Goal: Task Accomplishment & Management: Use online tool/utility

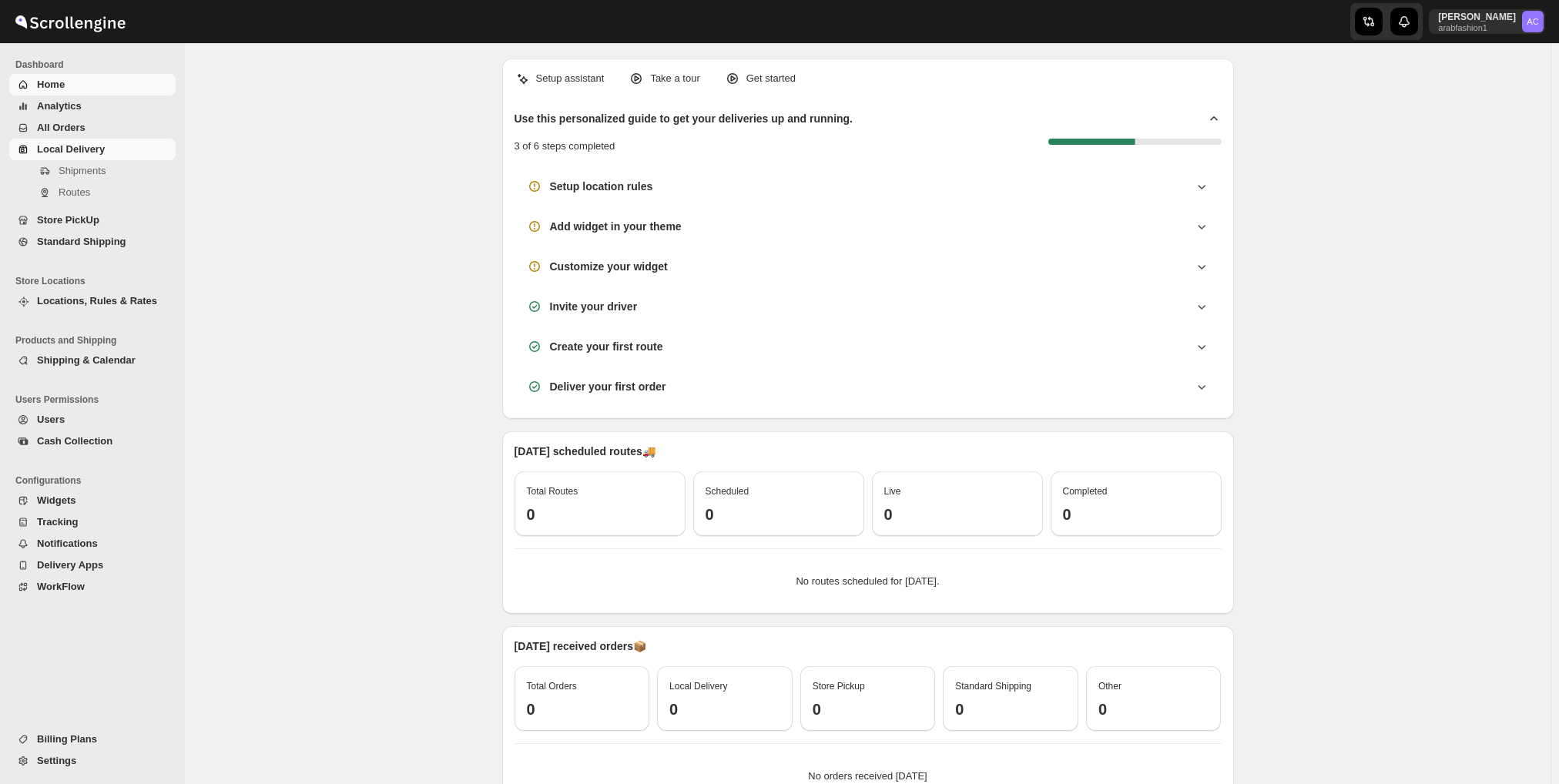
click at [89, 152] on span "Local Delivery" at bounding box center [71, 149] width 68 height 12
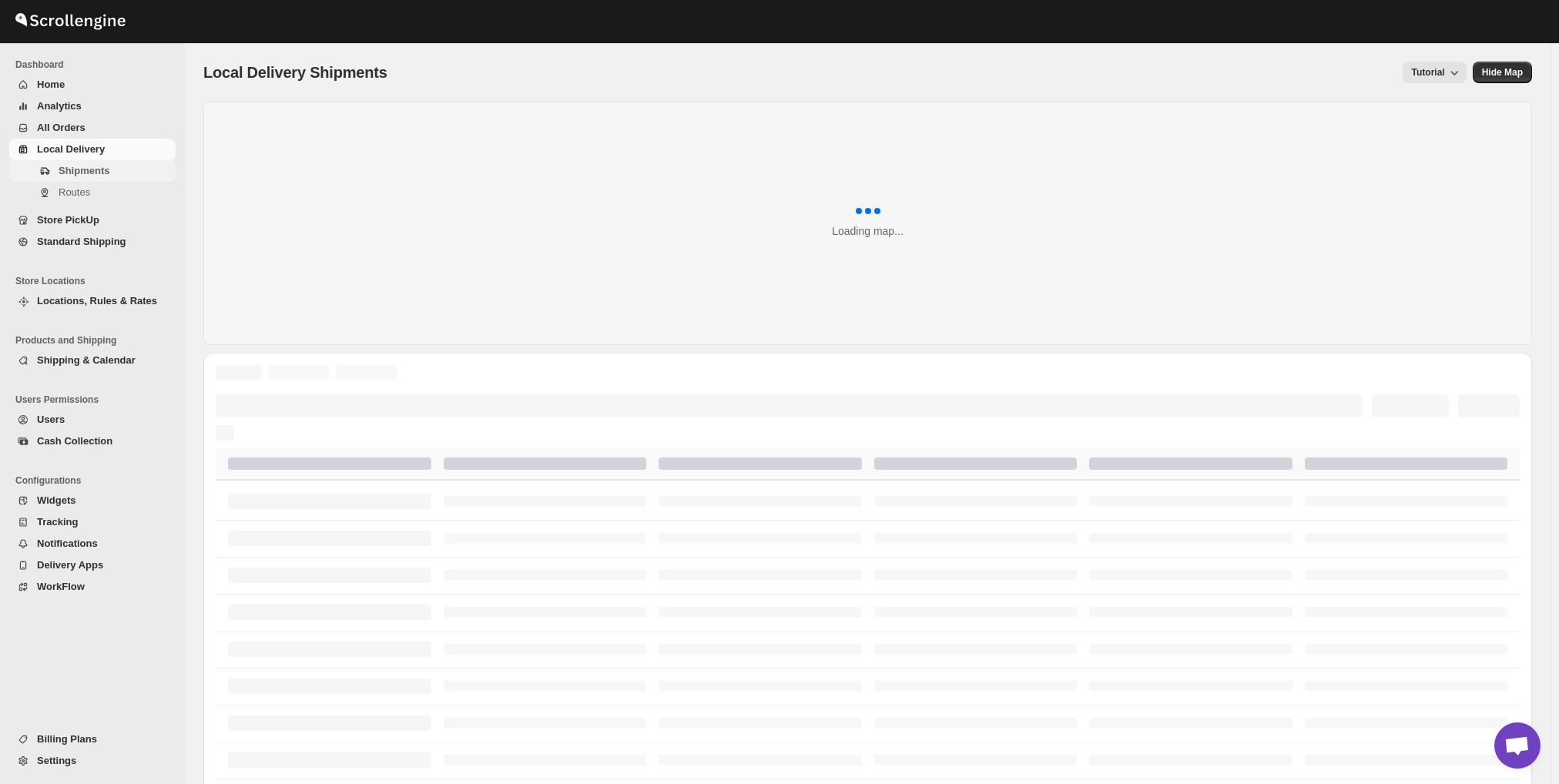
scroll to position [1100, 0]
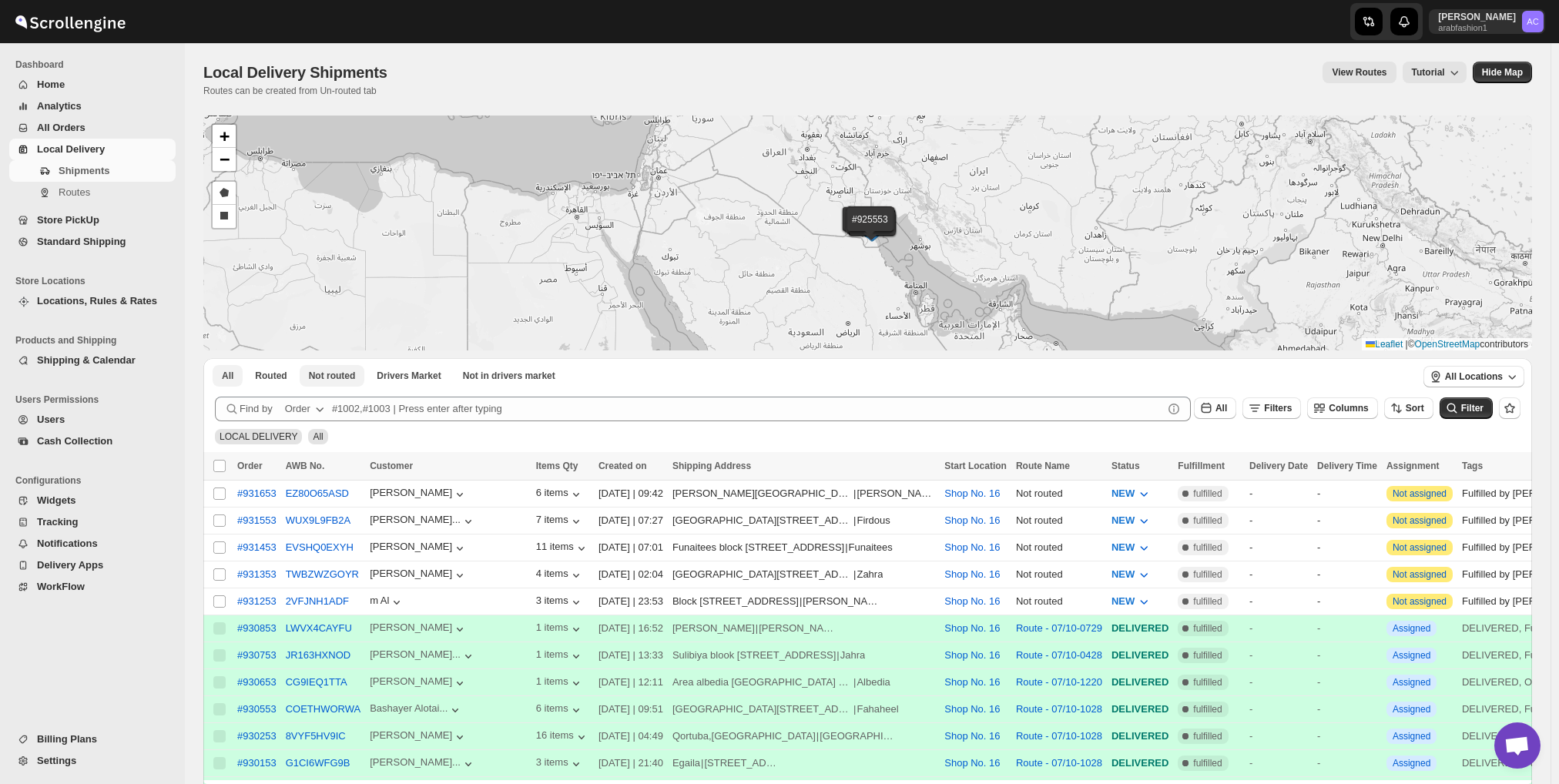
click at [335, 374] on span "Not routed" at bounding box center [332, 375] width 47 height 13
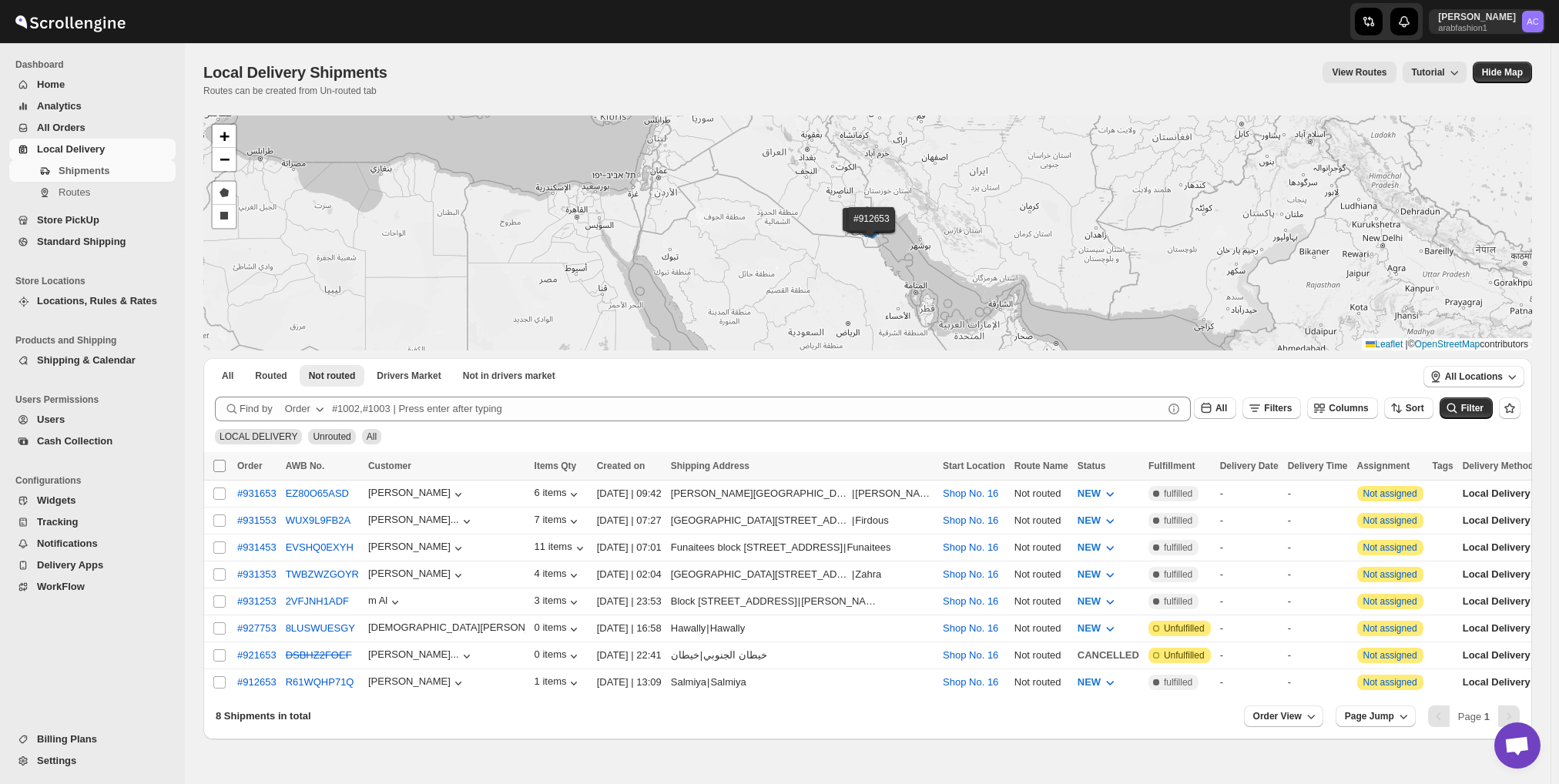
click at [218, 467] on input "Select all shipments" at bounding box center [219, 466] width 13 height 13
checkbox input "true"
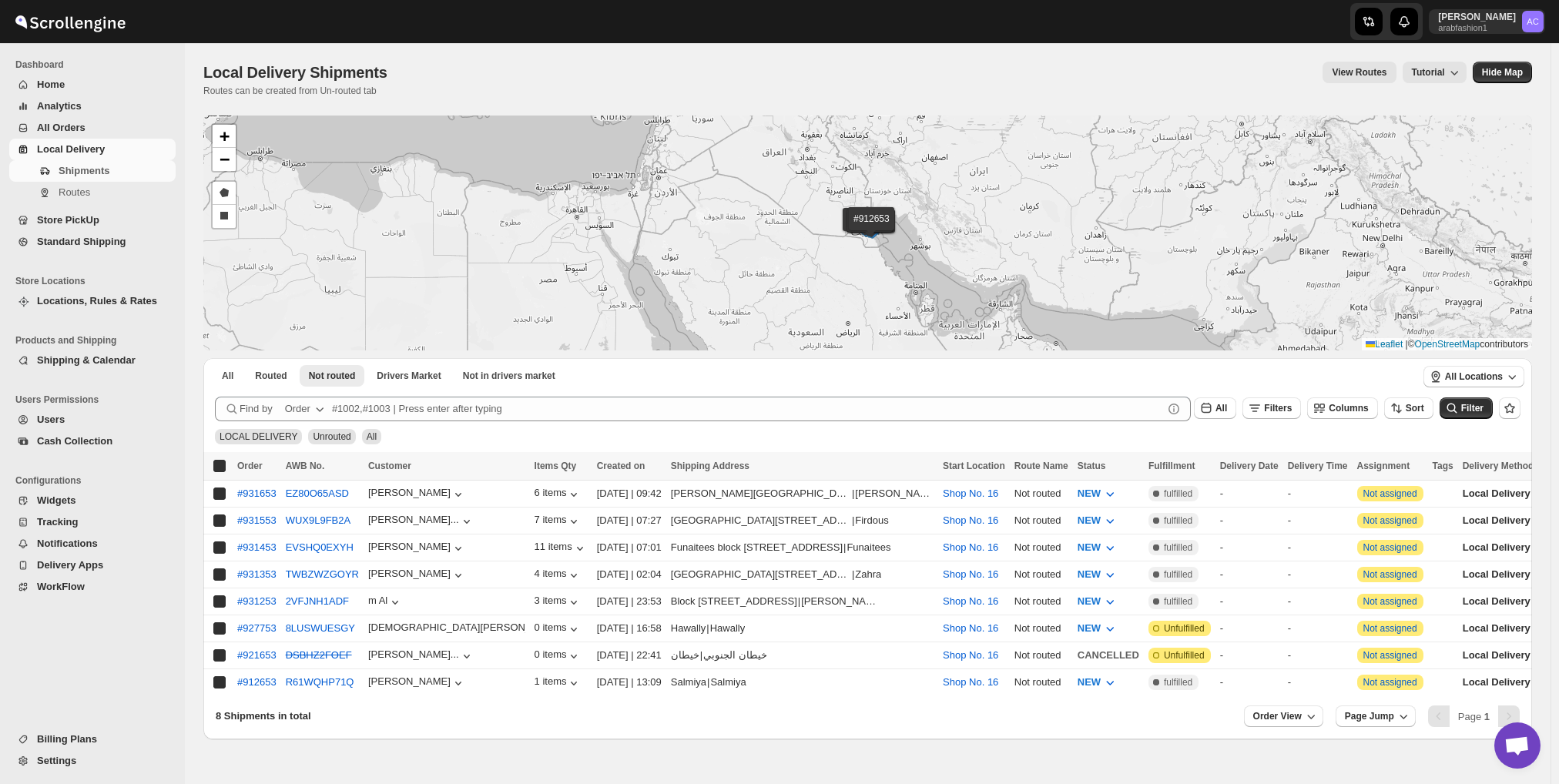
checkbox input "true"
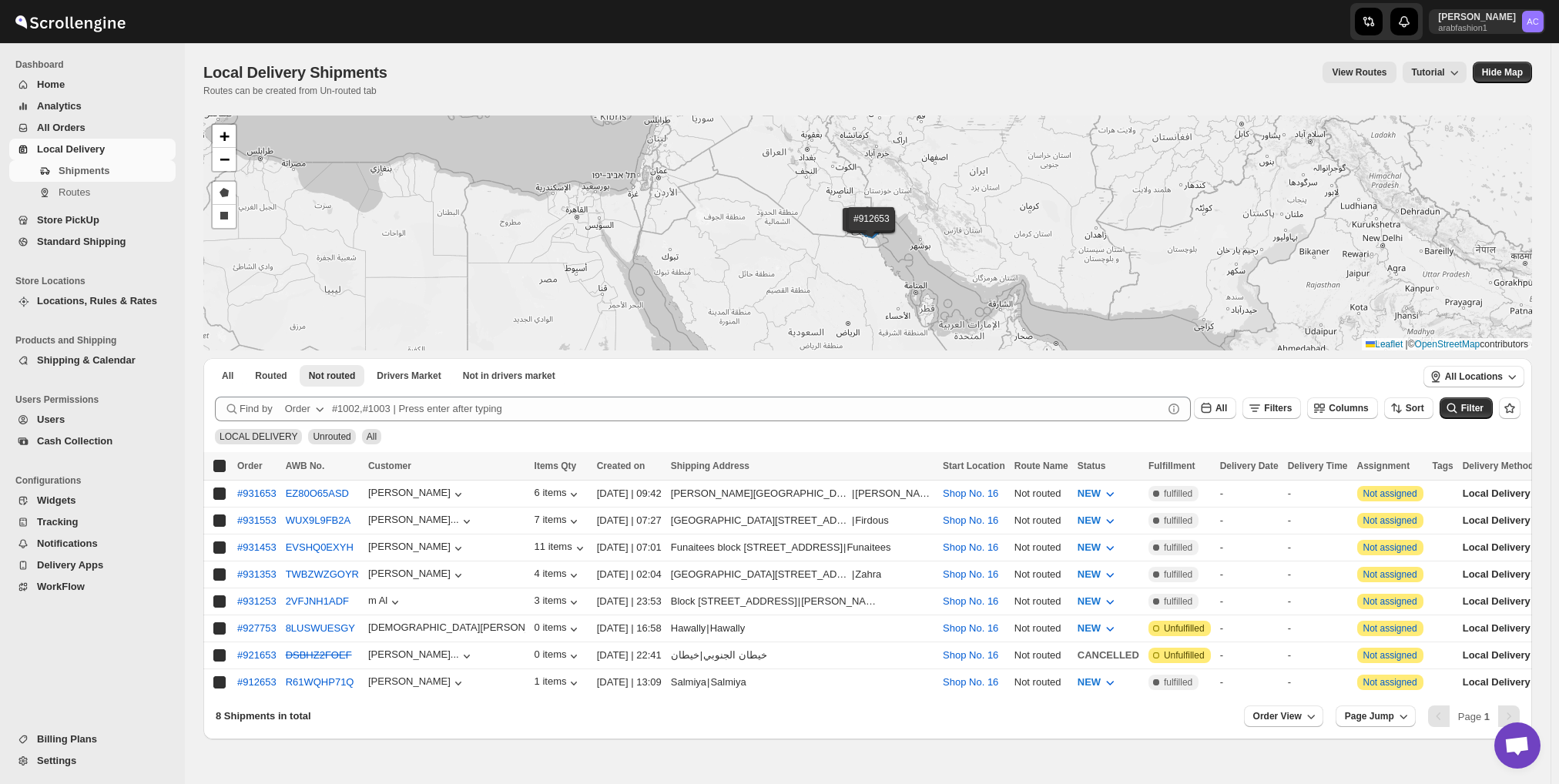
checkbox input "true"
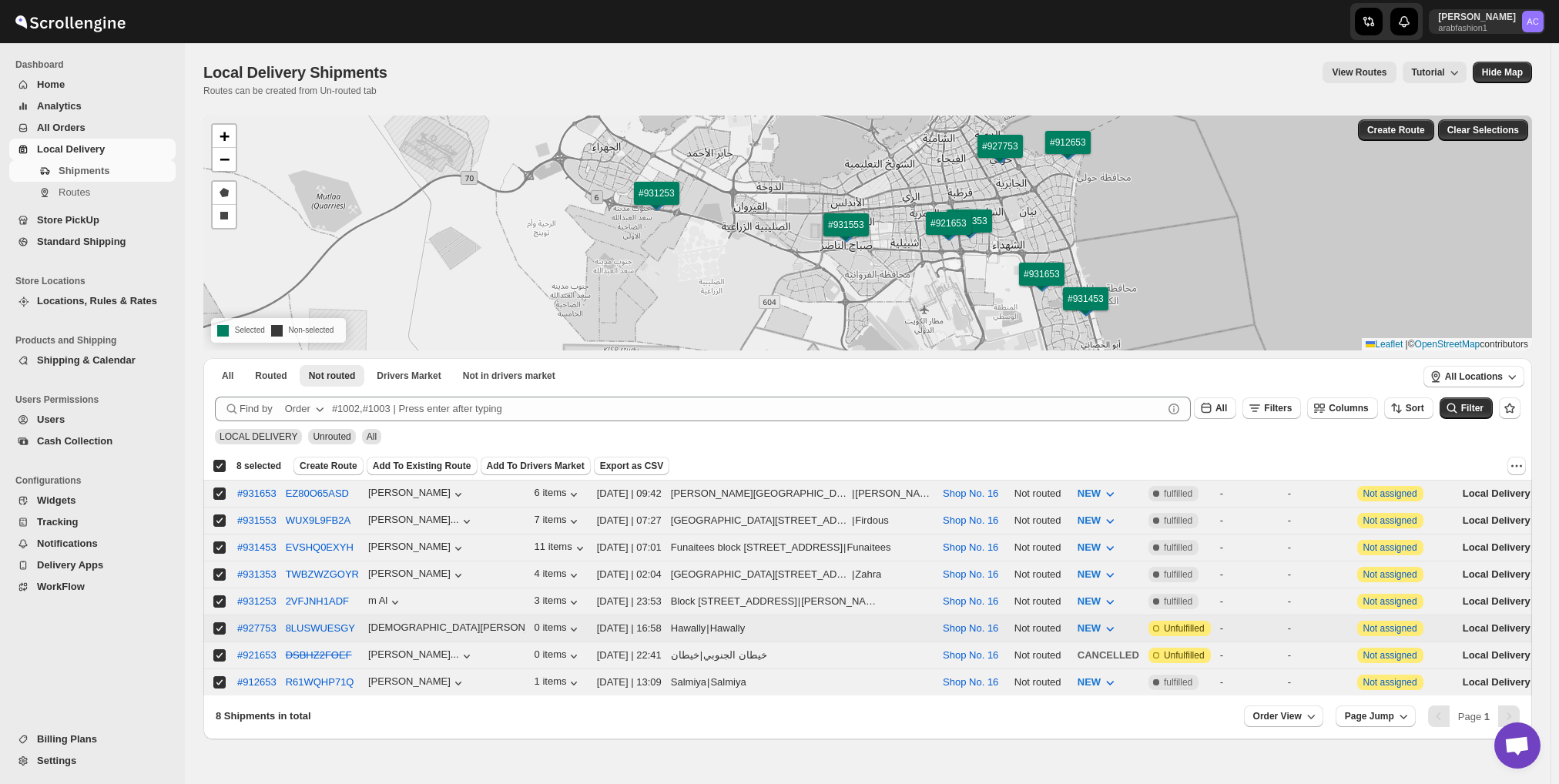
click at [218, 622] on input "Select shipment" at bounding box center [219, 628] width 13 height 13
checkbox input "false"
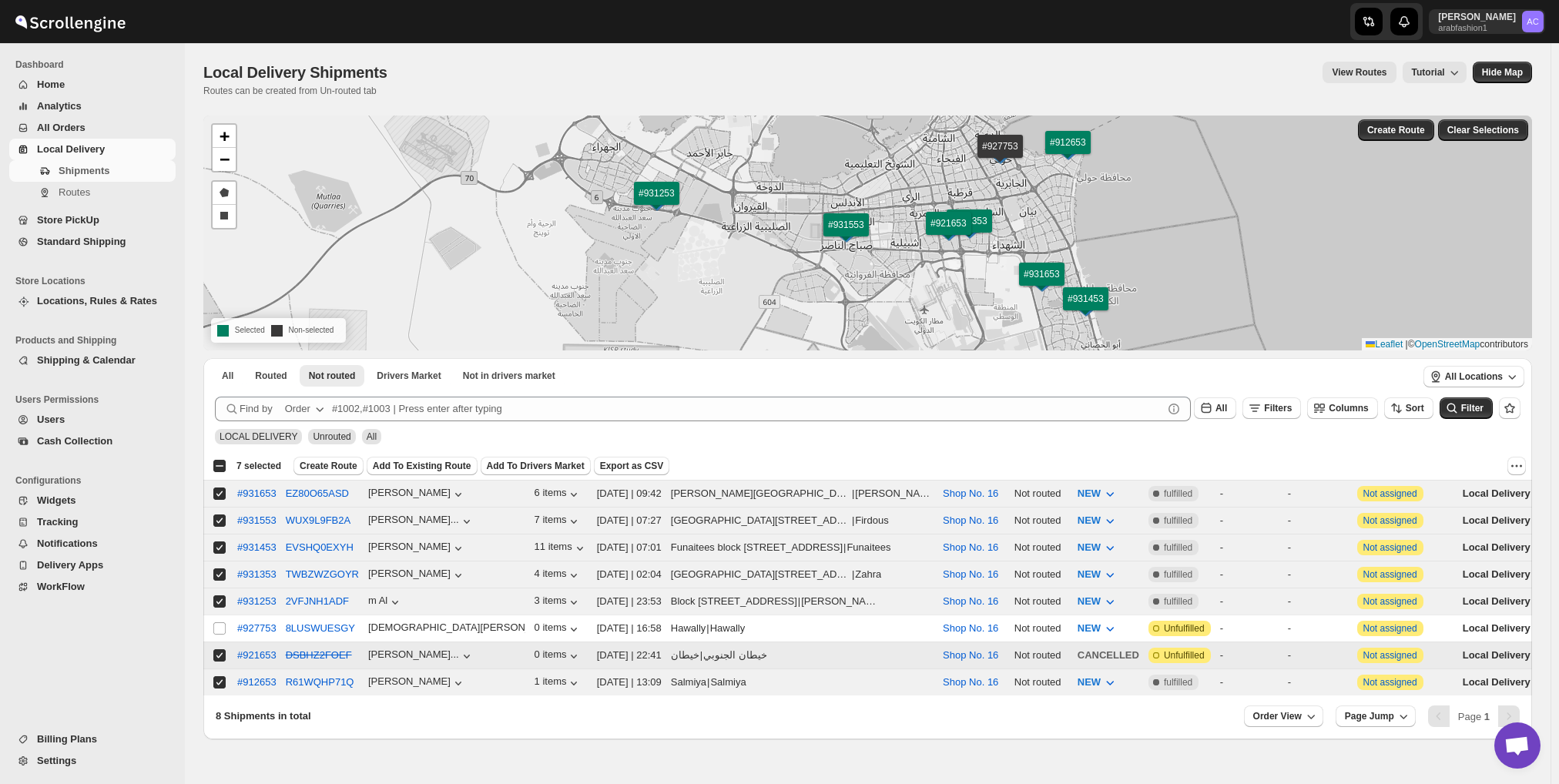
click at [220, 650] on input "Select shipment" at bounding box center [219, 656] width 13 height 13
checkbox input "false"
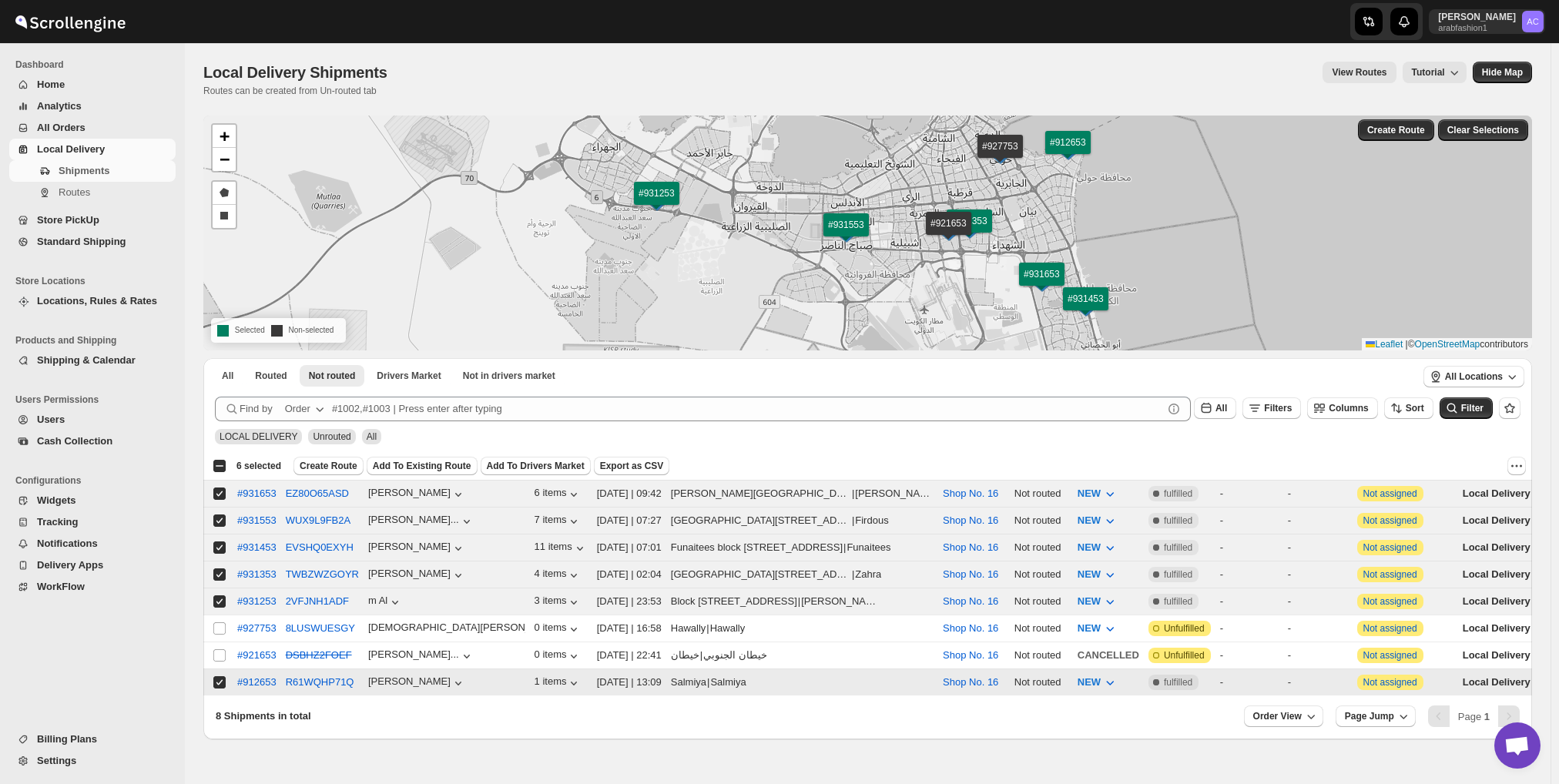
click at [219, 677] on input "Select shipment" at bounding box center [219, 682] width 13 height 13
checkbox input "false"
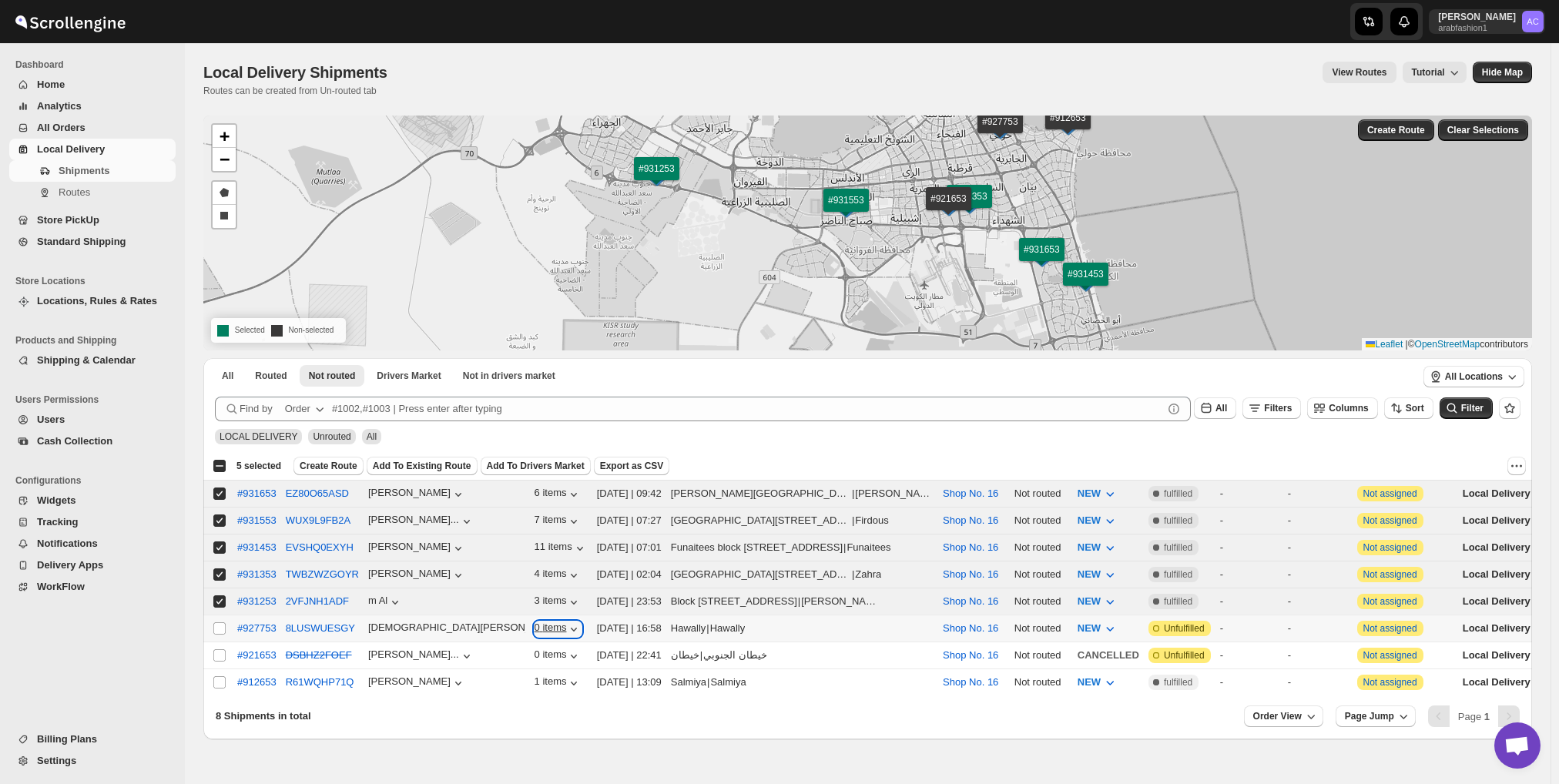
click at [567, 622] on icon "button" at bounding box center [574, 630] width 15 height 15
click at [320, 462] on span "Create Route" at bounding box center [328, 466] width 58 height 13
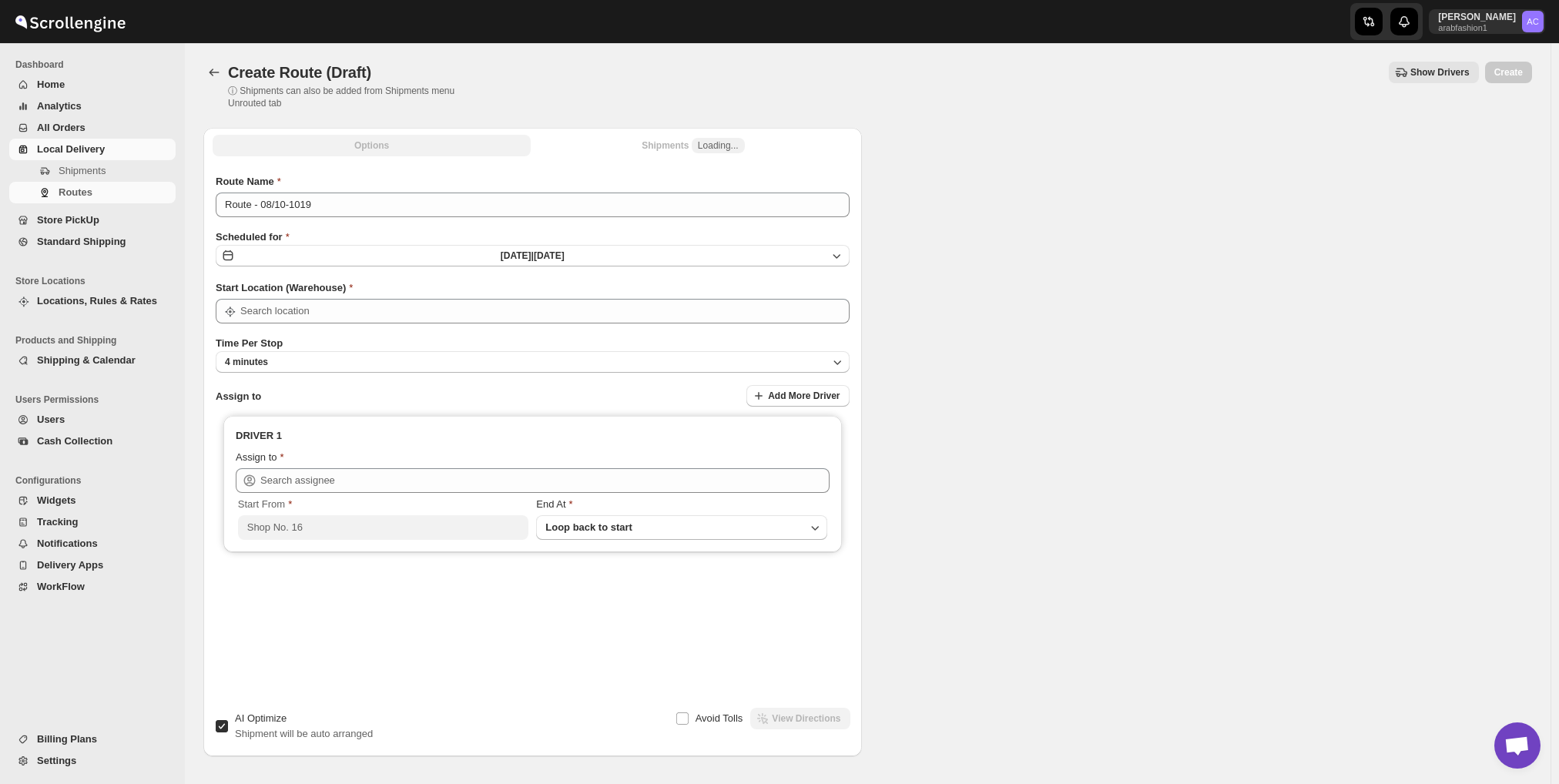
type input "Shop No. 16"
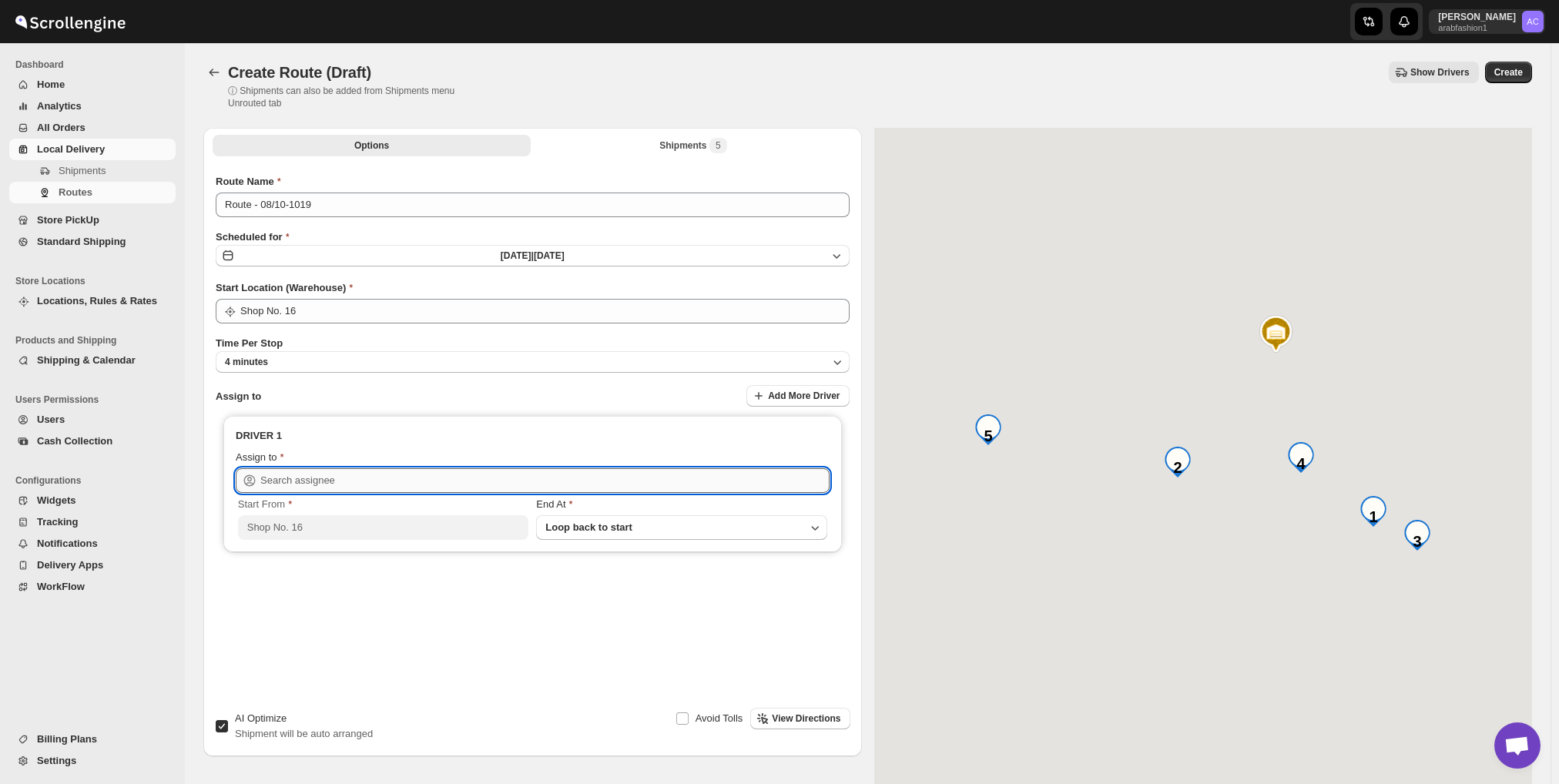
click at [418, 478] on input "text" at bounding box center [545, 480] width 569 height 24
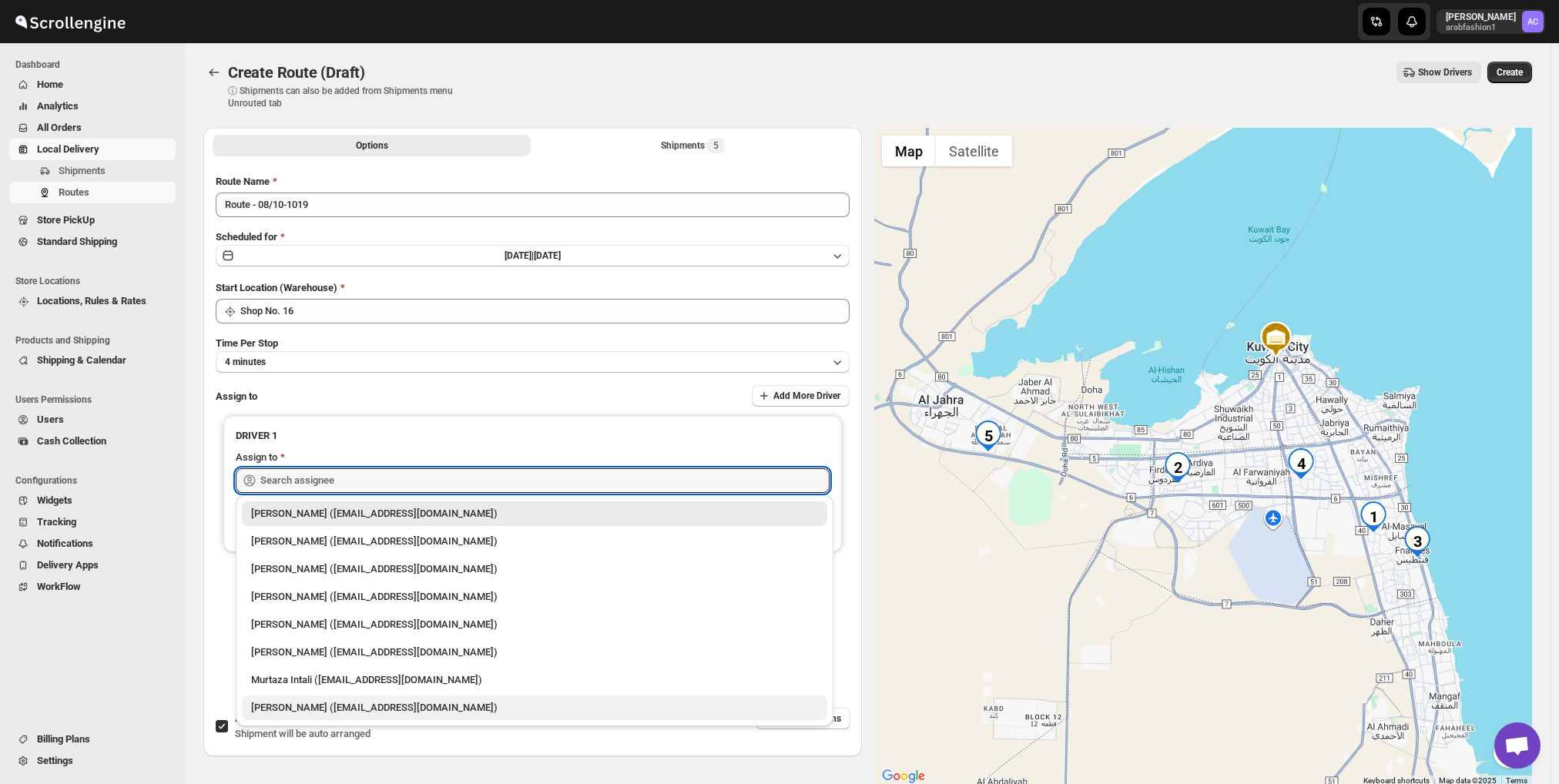
click at [382, 715] on div "Nagendra Reddy (fnsalonsecretary@gmail.com)" at bounding box center [534, 708] width 567 height 15
type input "Nagendra Reddy (fnsalonsecretary@gmail.com)"
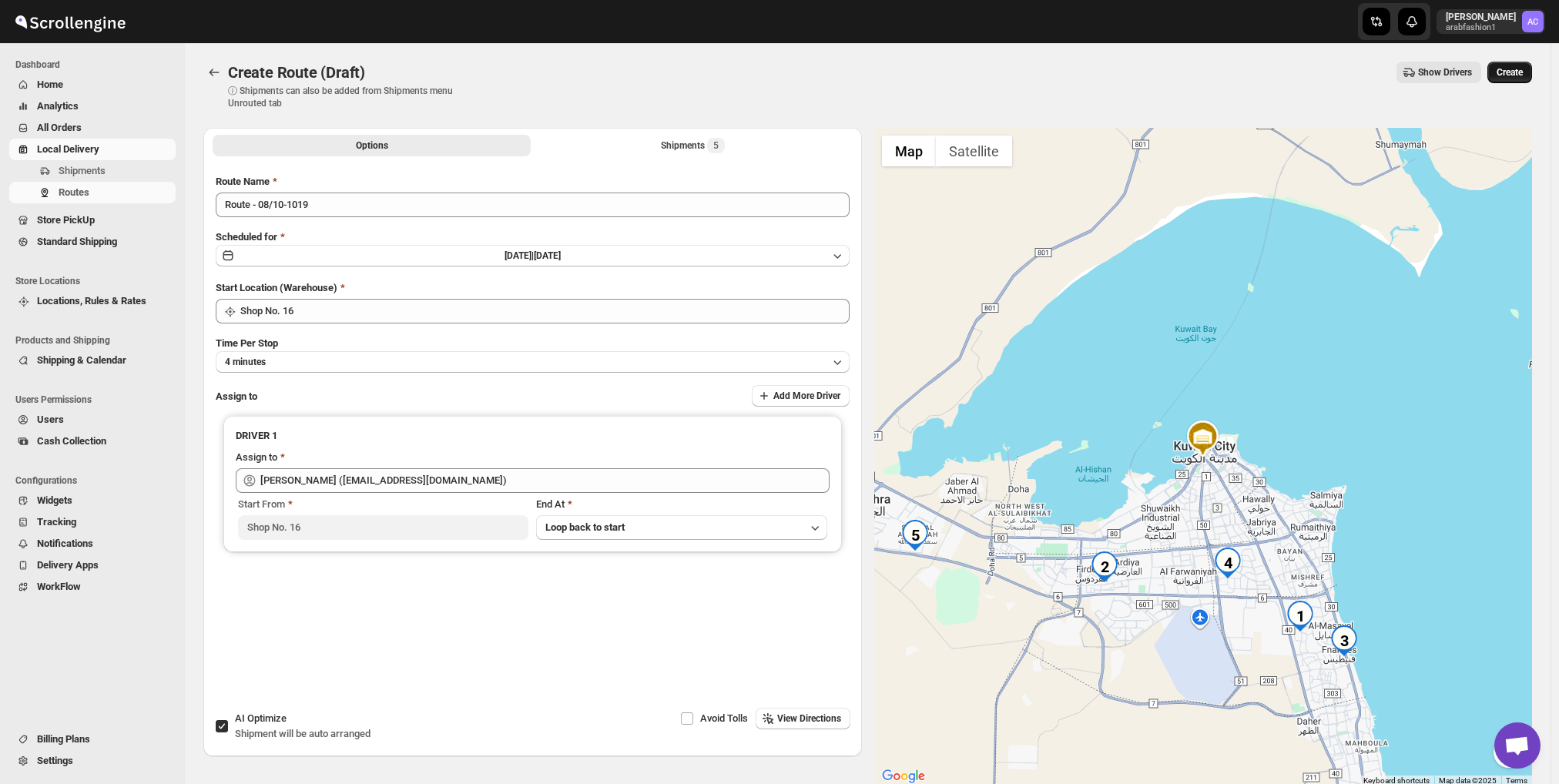
click at [1521, 69] on span "Create" at bounding box center [1509, 72] width 26 height 13
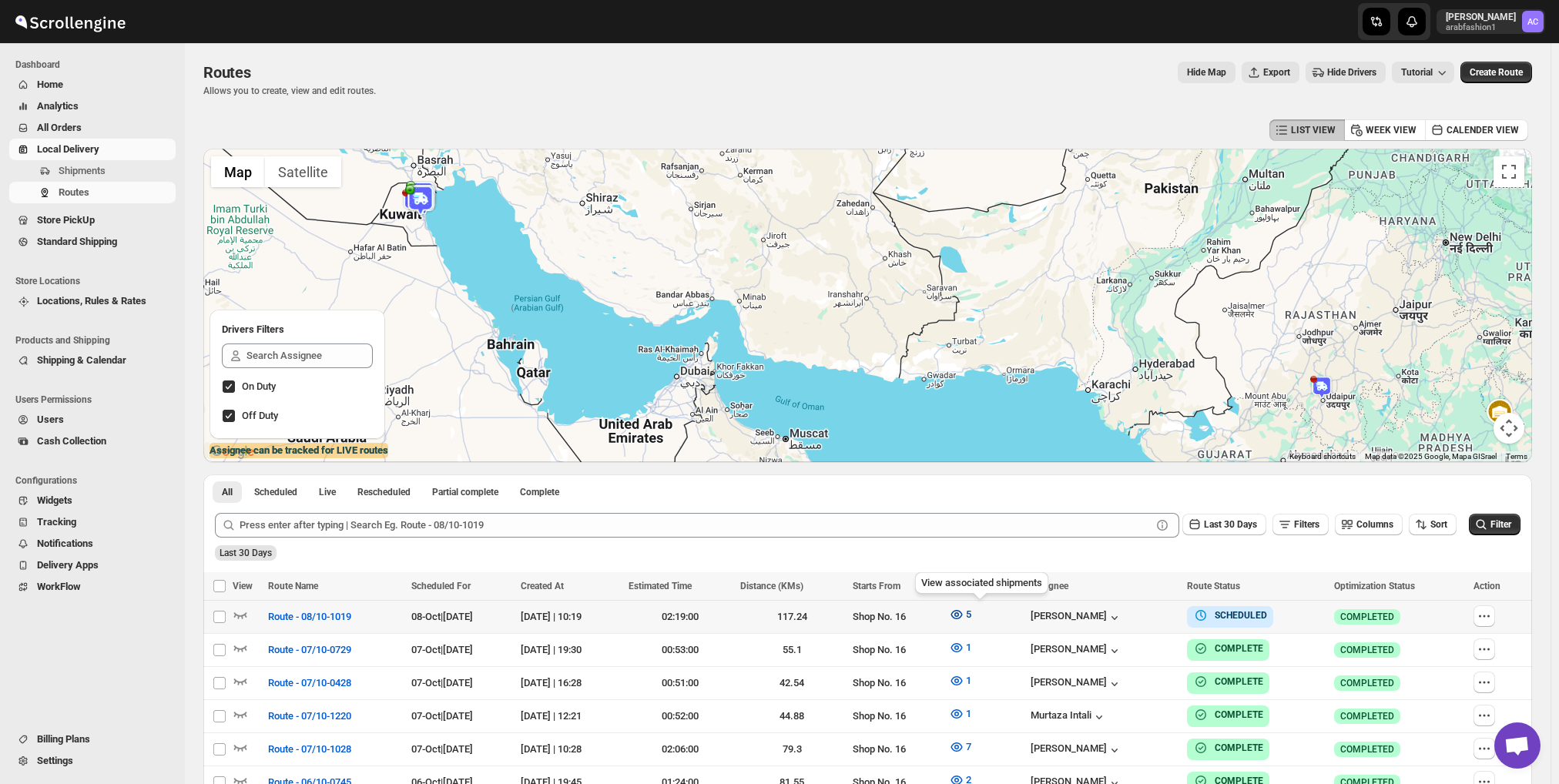
click at [962, 613] on icon "button" at bounding box center [956, 614] width 12 height 9
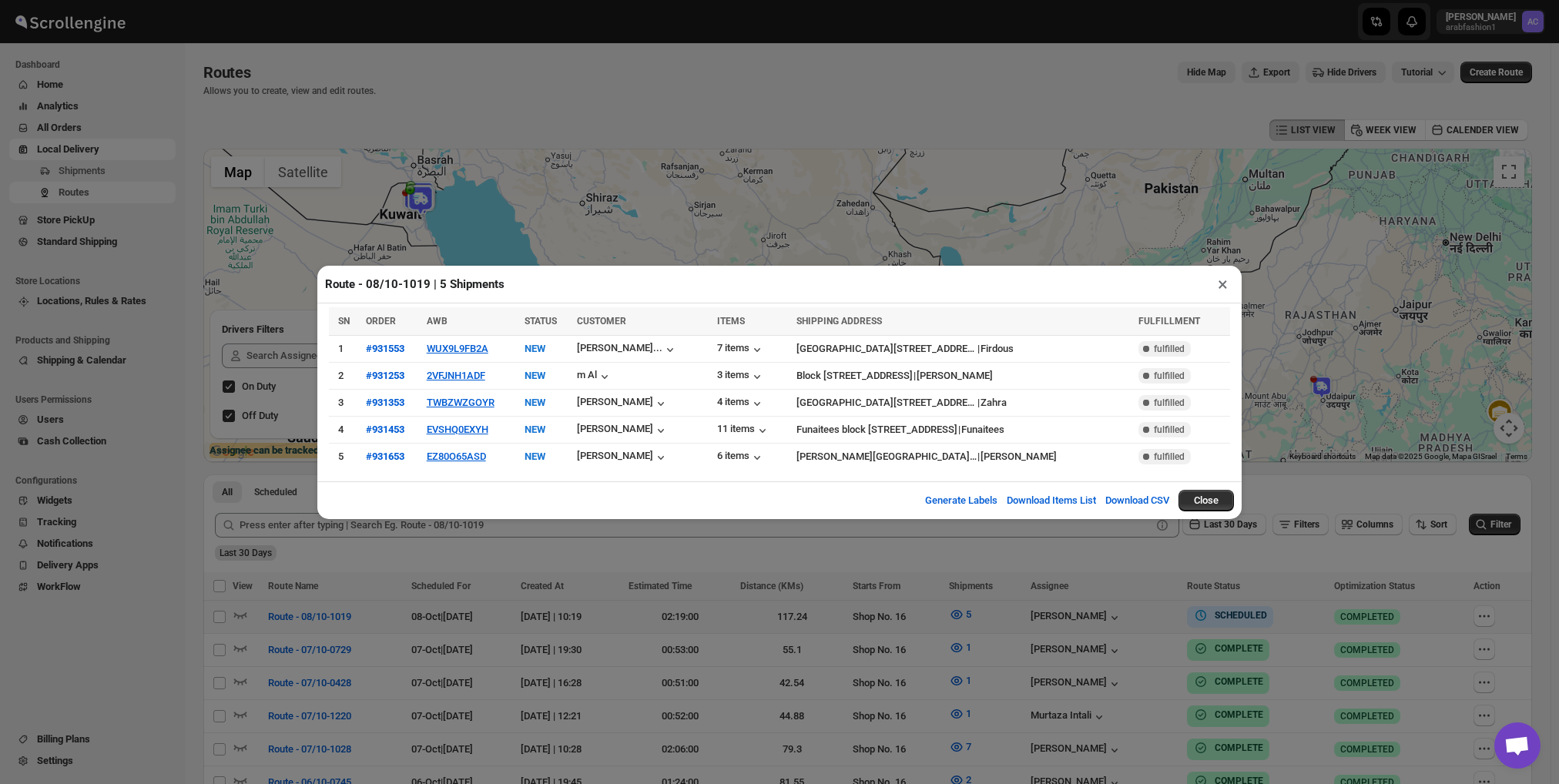
click at [1224, 285] on button "×" at bounding box center [1223, 285] width 23 height 22
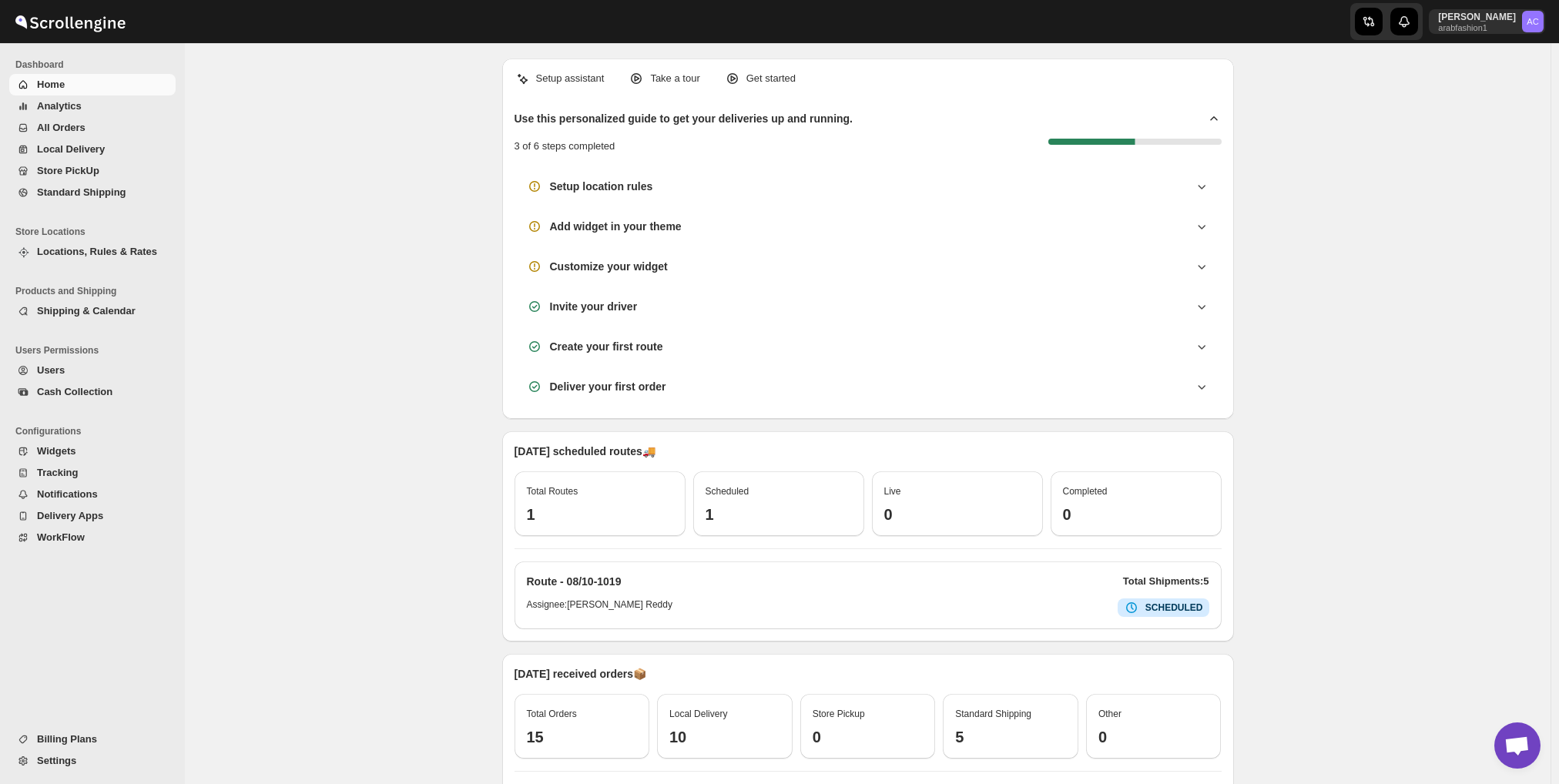
scroll to position [1100, 0]
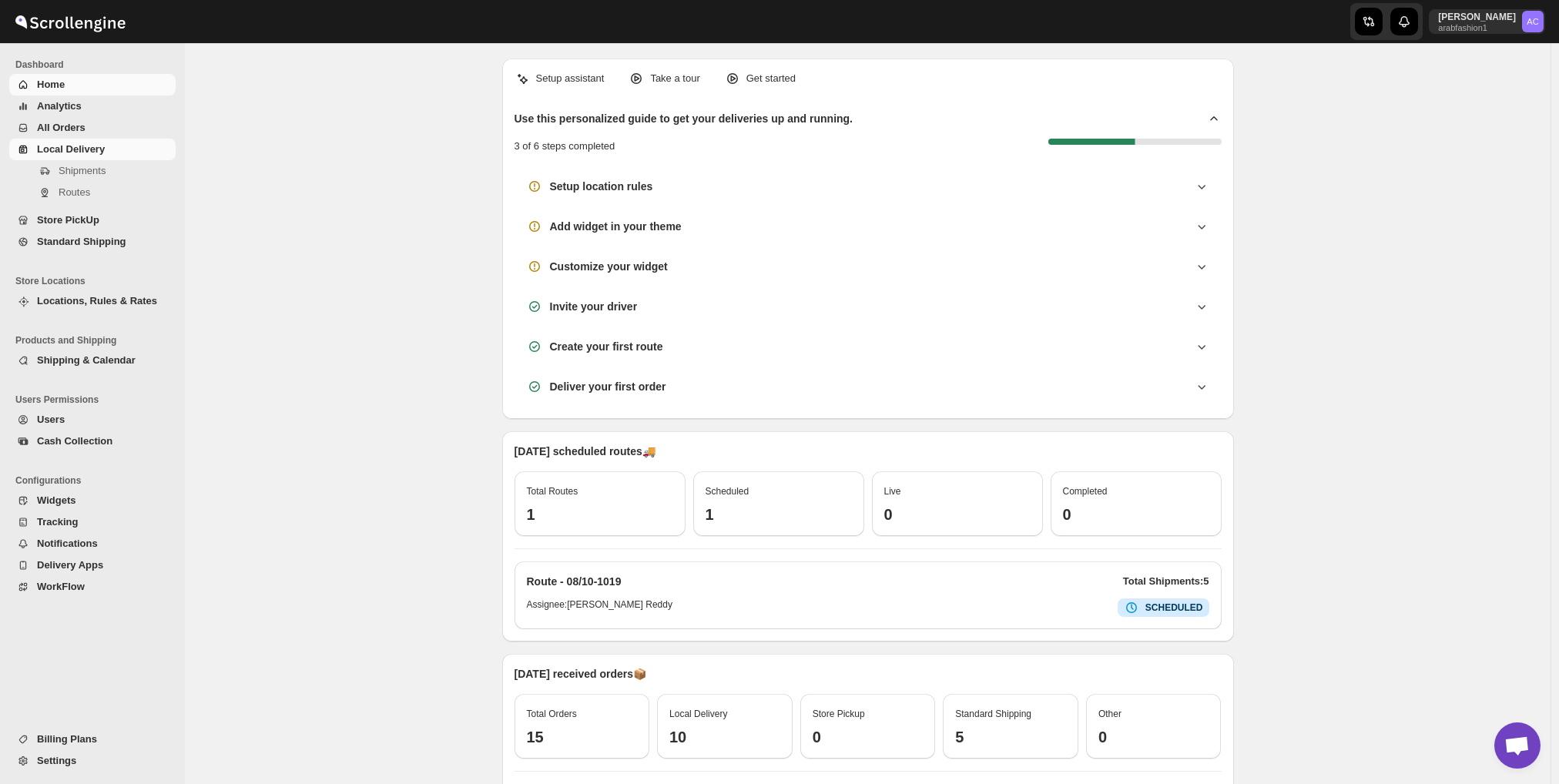
click at [86, 144] on span "Local Delivery" at bounding box center [71, 149] width 68 height 12
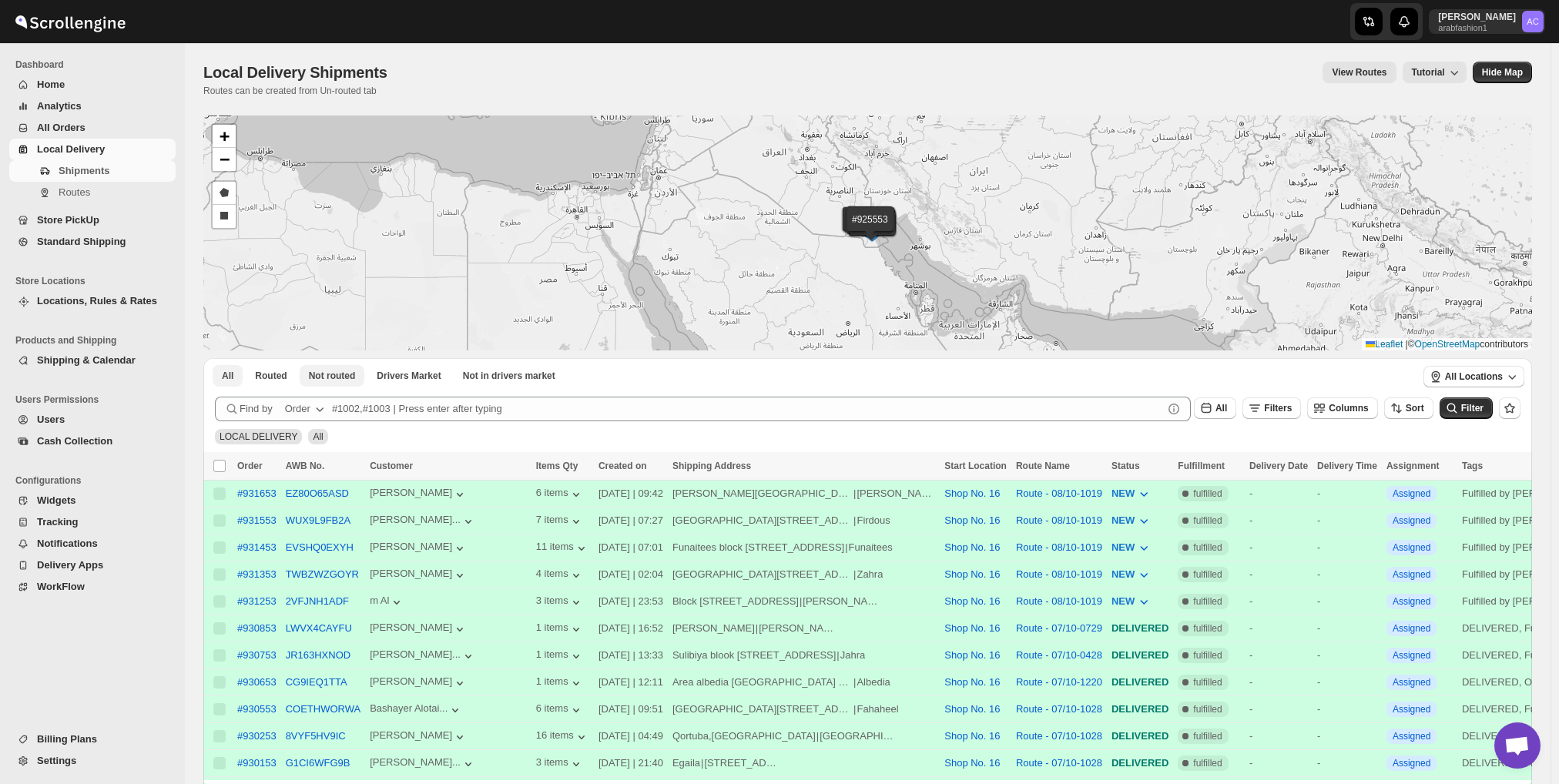
click at [324, 377] on span "Not routed" at bounding box center [332, 375] width 47 height 13
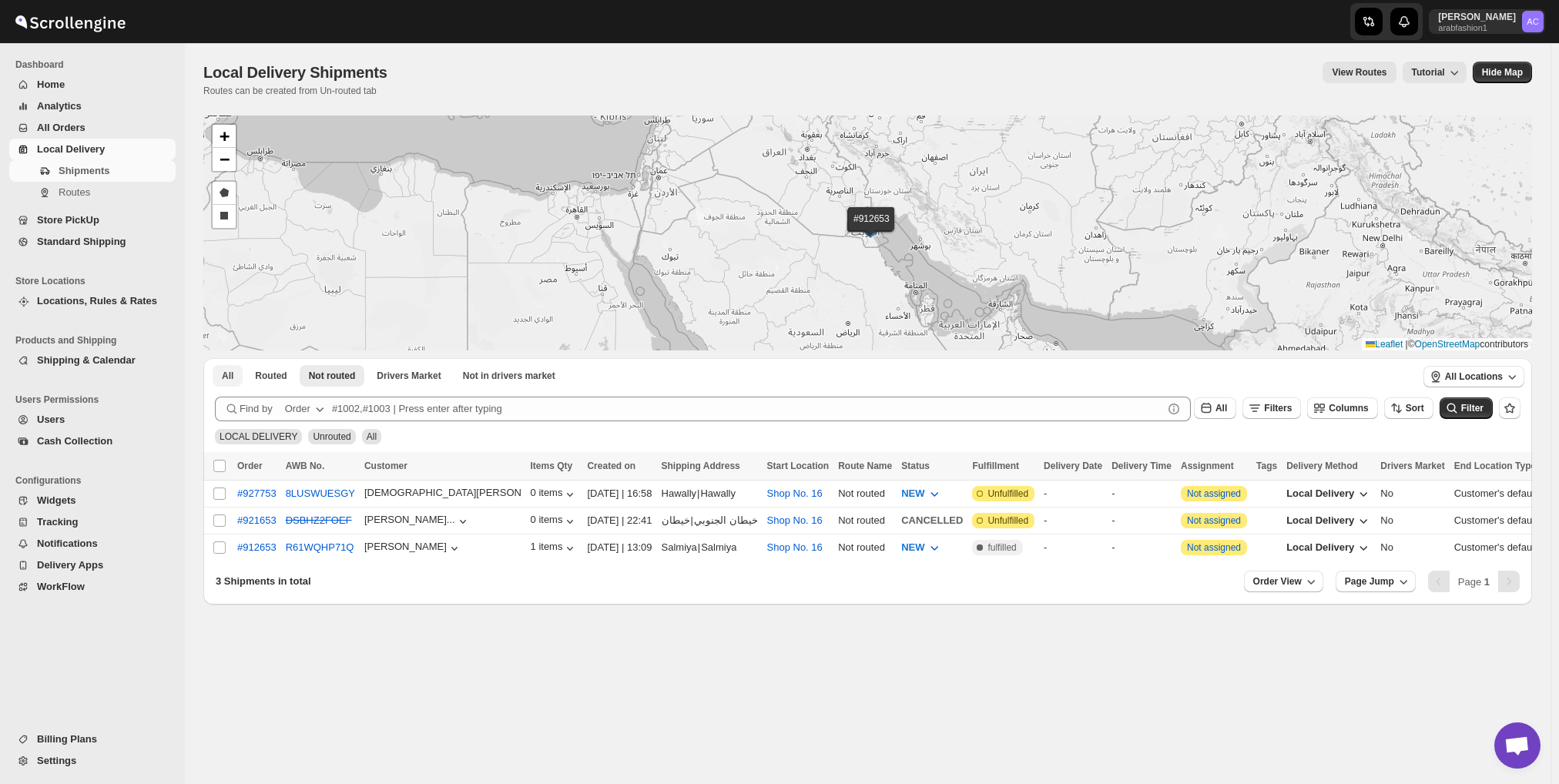
click at [219, 379] on button "All" at bounding box center [228, 376] width 30 height 22
